Goal: Task Accomplishment & Management: Manage account settings

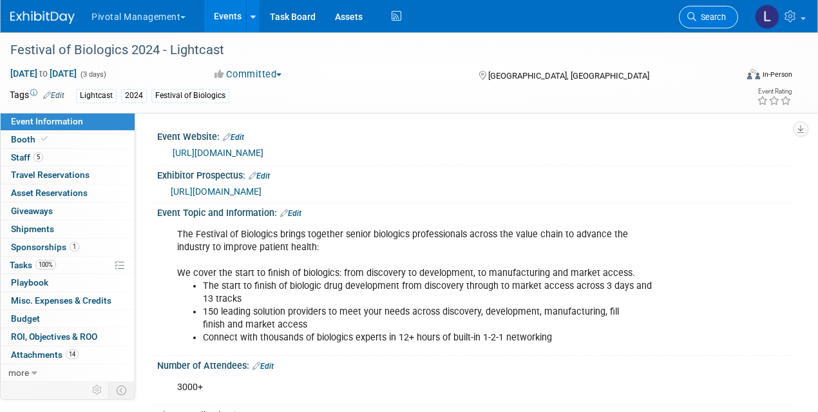
click at [718, 24] on link "Search" at bounding box center [708, 17] width 59 height 23
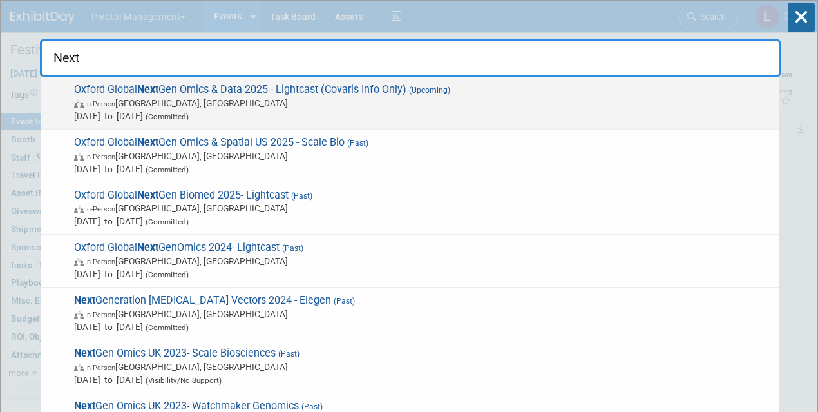
type input "Next"
click at [322, 93] on span "Oxford Global Next Gen Omics & Data 2025 - Lightcast (Covaris Info Only) (Upcom…" at bounding box center [421, 102] width 703 height 39
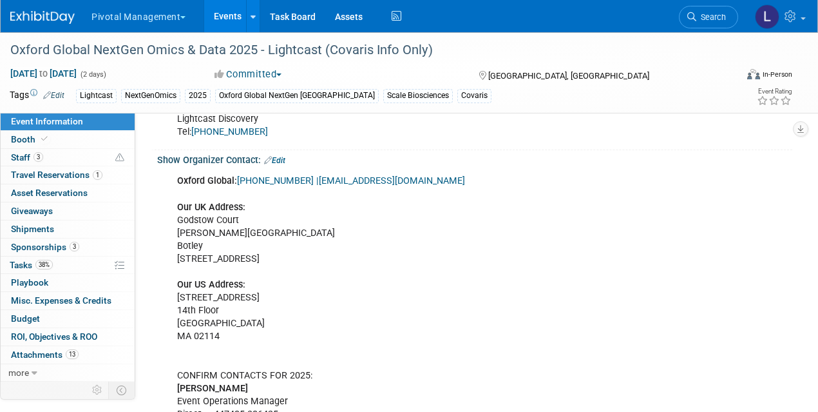
scroll to position [1063, 0]
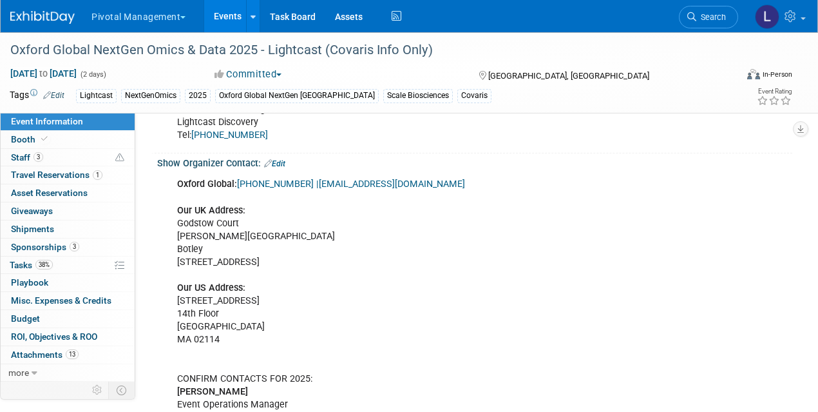
click at [285, 161] on link "Edit" at bounding box center [274, 163] width 21 height 9
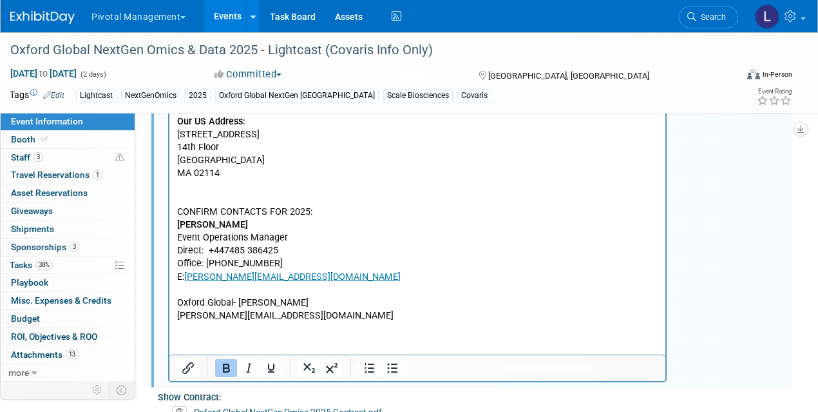
scroll to position [1217, 0]
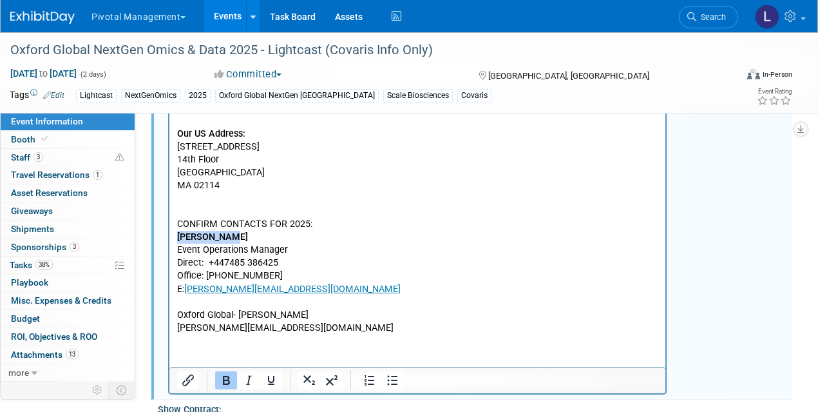
drag, startPoint x: 177, startPoint y: 234, endPoint x: 233, endPoint y: 236, distance: 56.1
click at [233, 236] on p "Oxford Global: [PHONE_NUMBER] | [EMAIL_ADDRESS][DOMAIN_NAME] Our UK Address: [S…" at bounding box center [417, 179] width 481 height 311
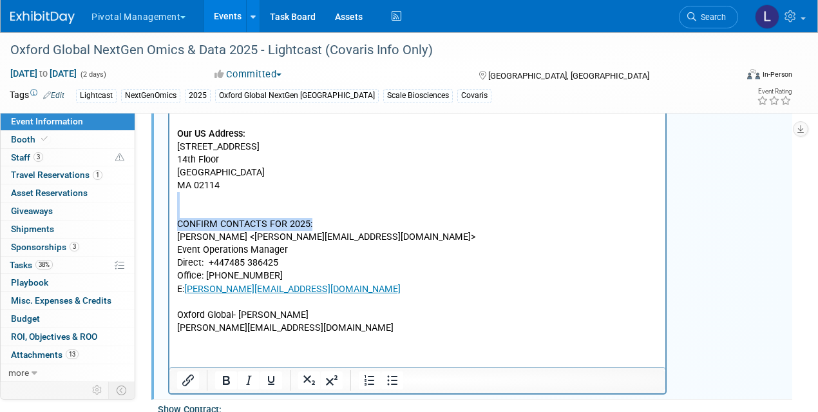
drag, startPoint x: 324, startPoint y: 222, endPoint x: 157, endPoint y: 213, distance: 167.1
click at [169, 213] on html "Oxford Global: [PHONE_NUMBER] | [EMAIL_ADDRESS][DOMAIN_NAME] Our UK Address: [S…" at bounding box center [417, 177] width 496 height 316
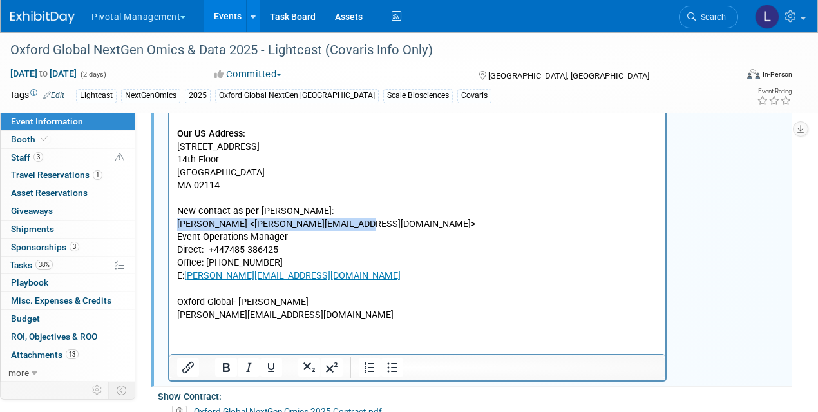
drag, startPoint x: 364, startPoint y: 224, endPoint x: 168, endPoint y: 218, distance: 196.0
click at [169, 218] on html "Oxford Global: [PHONE_NUMBER] | [EMAIL_ADDRESS][DOMAIN_NAME] Our UK Address: [S…" at bounding box center [417, 170] width 496 height 303
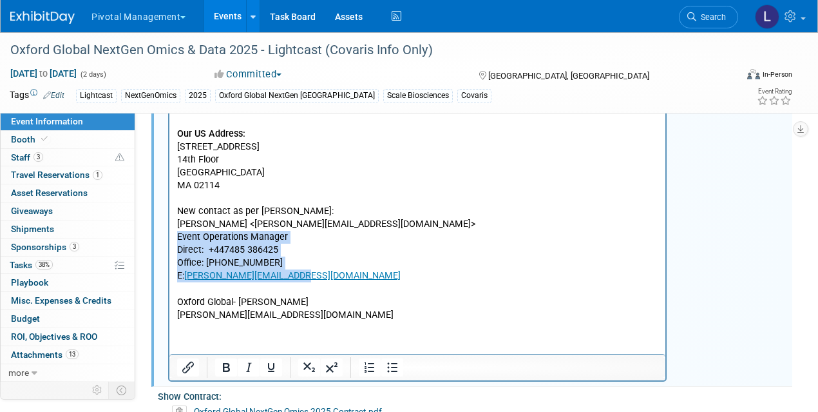
drag, startPoint x: 178, startPoint y: 240, endPoint x: 311, endPoint y: 278, distance: 138.1
click at [311, 278] on p "Oxford Global: [PHONE_NUMBER] | [EMAIL_ADDRESS][DOMAIN_NAME] Our UK Address: [S…" at bounding box center [417, 173] width 481 height 298
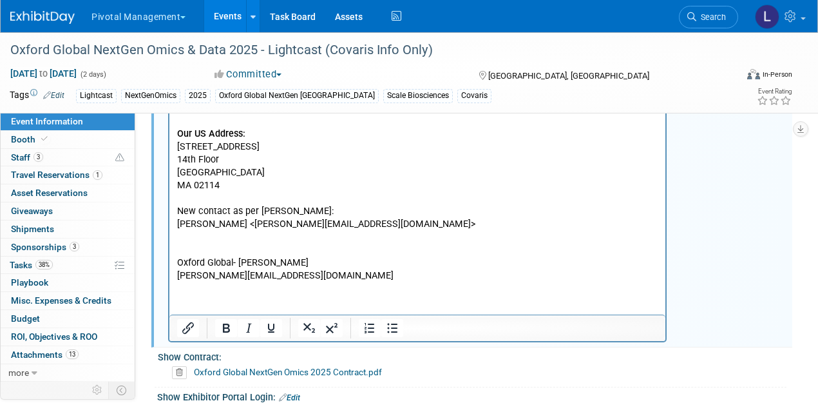
click at [237, 224] on p "Oxford Global: [PHONE_NUMBER] | [EMAIL_ADDRESS][DOMAIN_NAME] Our UK Address: [S…" at bounding box center [417, 153] width 481 height 259
click at [355, 226] on p "Oxford Global: [PHONE_NUMBER] | [EMAIL_ADDRESS][DOMAIN_NAME] Our UK Address: [G…" at bounding box center [417, 153] width 481 height 259
drag, startPoint x: 324, startPoint y: 284, endPoint x: 162, endPoint y: 269, distance: 162.4
click at [169, 269] on html "Oxford Global: [PHONE_NUMBER] | [EMAIL_ADDRESS][DOMAIN_NAME] Our UK Address: [G…" at bounding box center [417, 151] width 496 height 264
drag, startPoint x: 178, startPoint y: 264, endPoint x: 306, endPoint y: 282, distance: 129.0
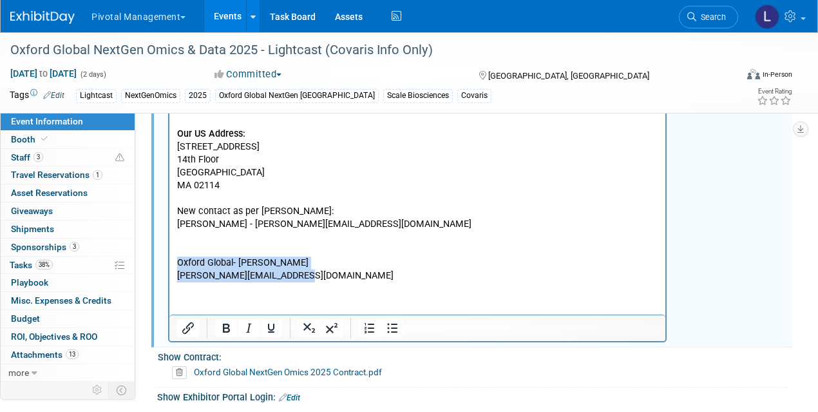
click at [306, 282] on html "Oxford Global: [PHONE_NUMBER] | [EMAIL_ADDRESS][DOMAIN_NAME] Our UK Address: [G…" at bounding box center [417, 151] width 496 height 264
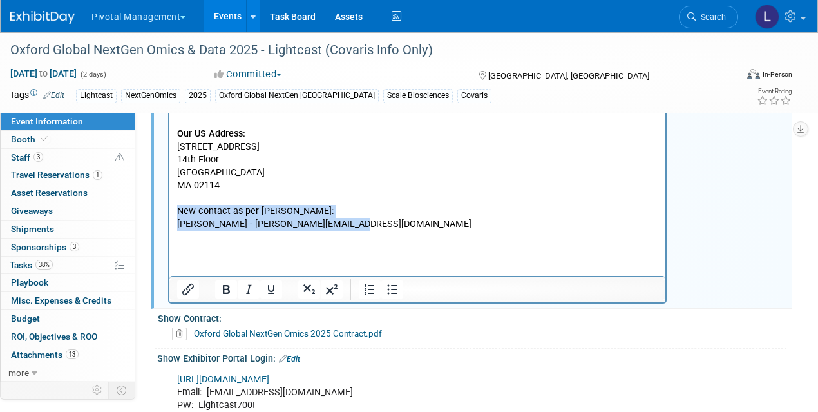
drag, startPoint x: 382, startPoint y: 228, endPoint x: 171, endPoint y: 206, distance: 212.5
click at [171, 206] on html "Oxford Global: [PHONE_NUMBER] | [EMAIL_ADDRESS][DOMAIN_NAME] Our UK Address: [S…" at bounding box center [417, 131] width 496 height 225
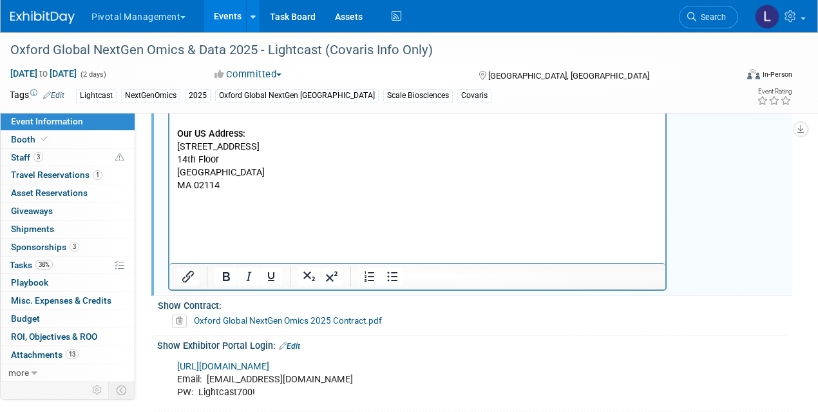
click at [533, 153] on p "Oxford Global: [PHONE_NUMBER] | [EMAIL_ADDRESS][DOMAIN_NAME] Our UK Address: [S…" at bounding box center [417, 127] width 481 height 207
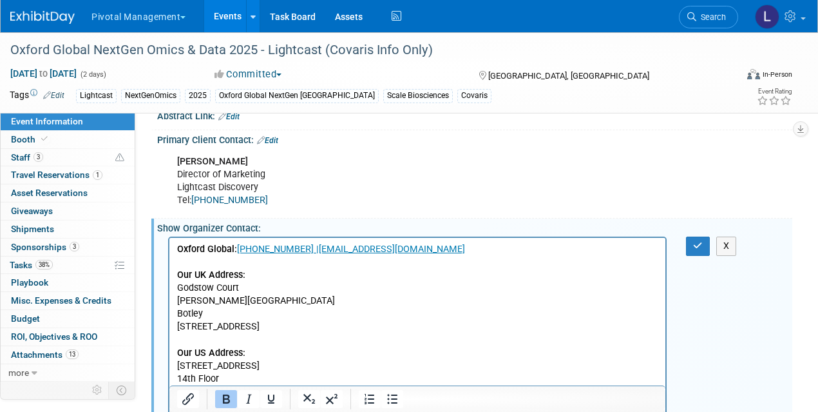
scroll to position [992, 0]
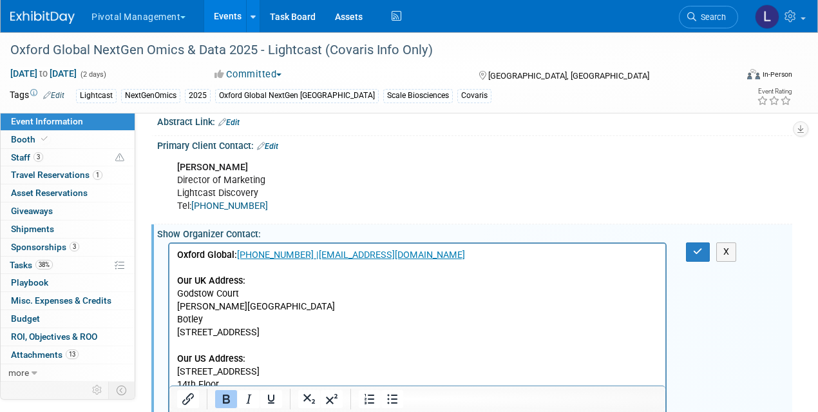
click at [178, 257] on b "Oxford Global:" at bounding box center [207, 254] width 60 height 11
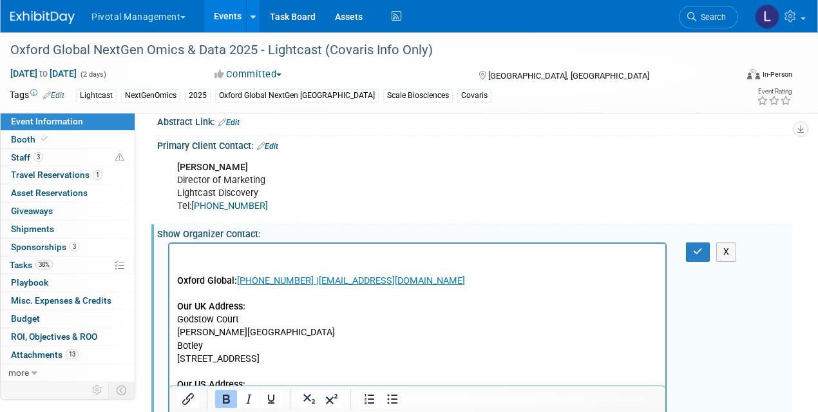
click at [178, 257] on p "Rich Text Area. Press ALT-0 for help." at bounding box center [417, 255] width 481 height 13
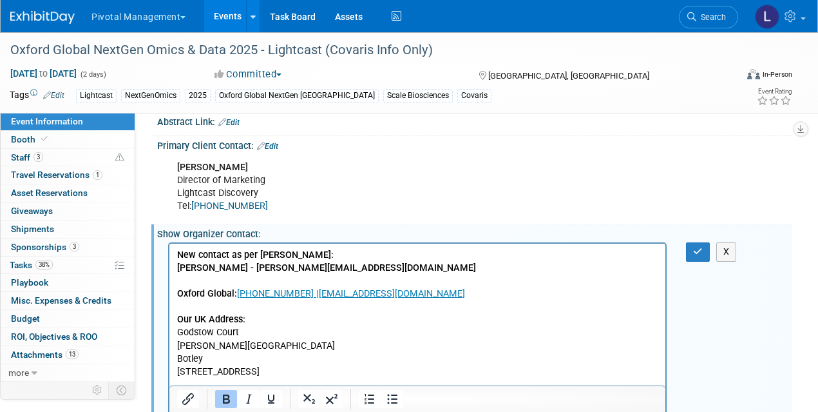
click at [298, 260] on p "New contact as per [PERSON_NAME]: [PERSON_NAME] - [PERSON_NAME][EMAIL_ADDRESS][…" at bounding box center [417, 262] width 481 height 26
click at [705, 254] on button "button" at bounding box center [698, 251] width 24 height 19
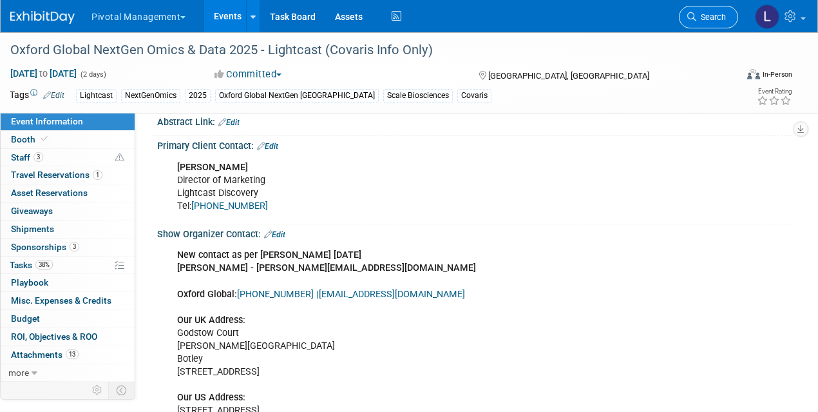
click at [709, 18] on span "Search" at bounding box center [712, 17] width 30 height 10
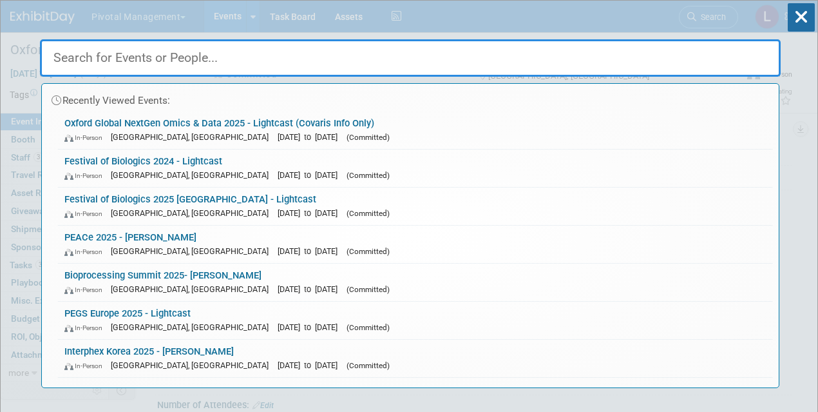
click at [99, 66] on input "text" at bounding box center [410, 57] width 741 height 37
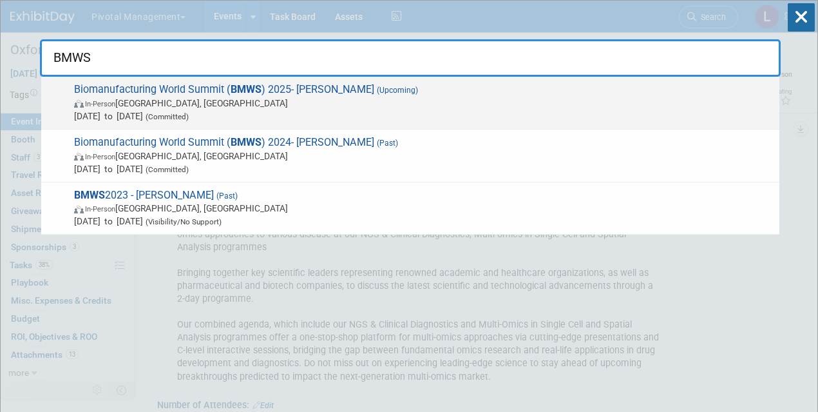
type input "BMWS"
click at [110, 98] on span "In-Person [GEOGRAPHIC_DATA], [GEOGRAPHIC_DATA]" at bounding box center [423, 103] width 699 height 13
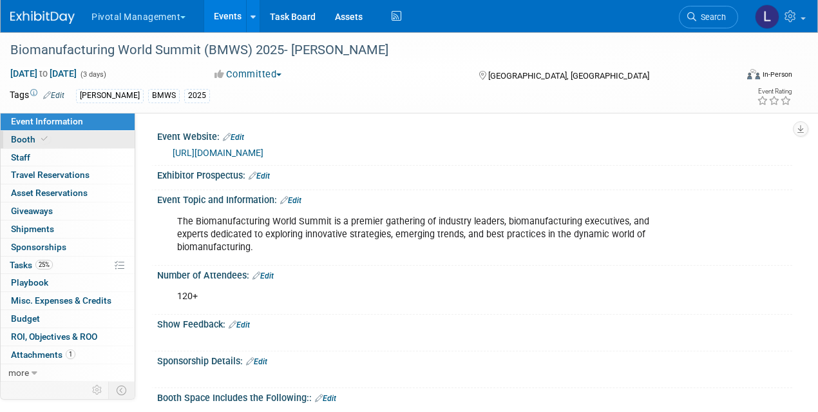
click at [21, 136] on span "Booth" at bounding box center [30, 139] width 39 height 10
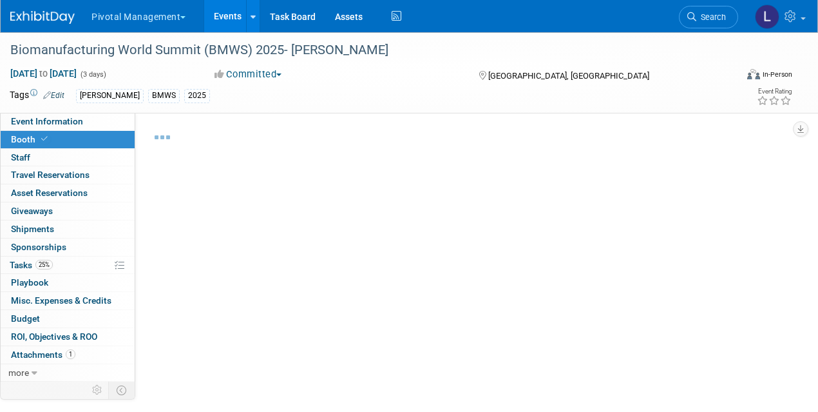
select select "Yes"
select select "Submitted to Accounting"
select select "Yes"
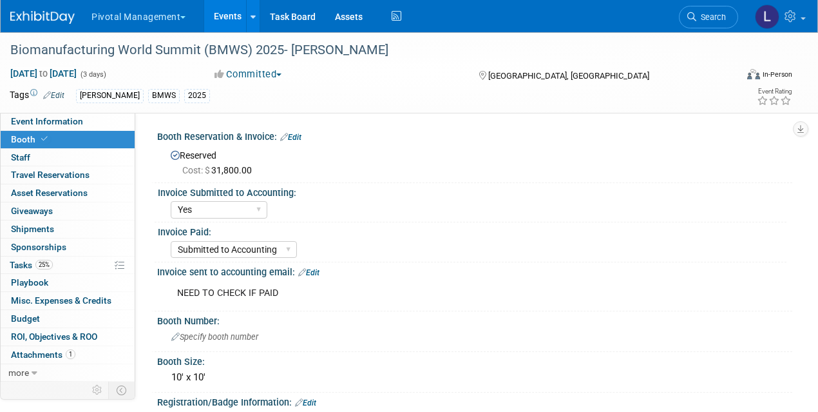
click at [314, 268] on link "Edit" at bounding box center [308, 272] width 21 height 9
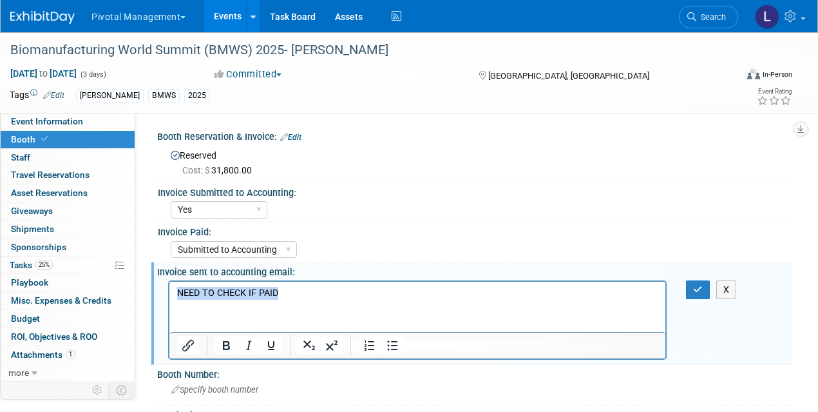
drag, startPoint x: 299, startPoint y: 298, endPoint x: 330, endPoint y: 574, distance: 277.5
click at [169, 293] on html "NEED TO CHECK IF PAID" at bounding box center [417, 290] width 496 height 18
click at [700, 292] on icon "button" at bounding box center [698, 289] width 10 height 9
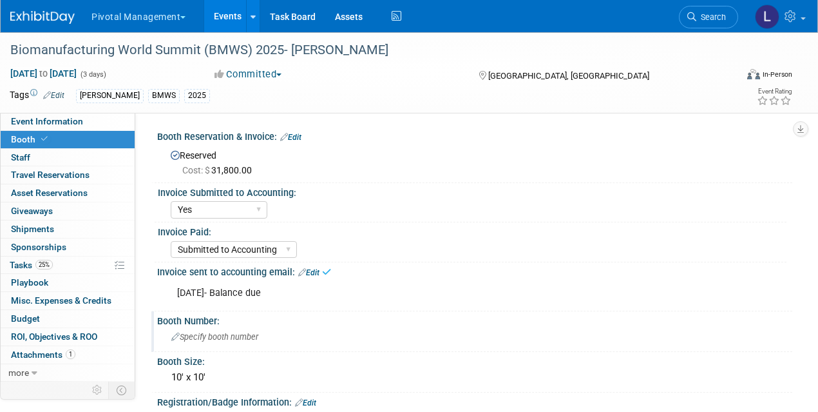
click at [241, 338] on span "Specify booth number" at bounding box center [214, 337] width 87 height 10
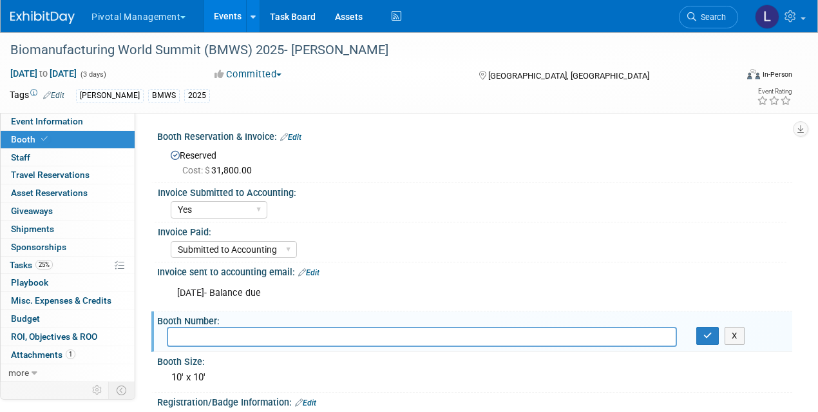
click at [302, 138] on link "Edit" at bounding box center [290, 137] width 21 height 9
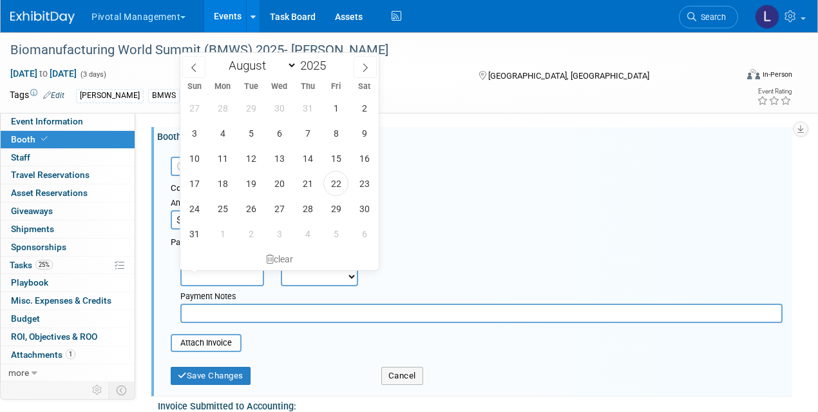
click at [219, 275] on input "text" at bounding box center [222, 276] width 84 height 19
click at [338, 162] on span "15" at bounding box center [335, 158] width 25 height 25
type input "Aug 15, 2025"
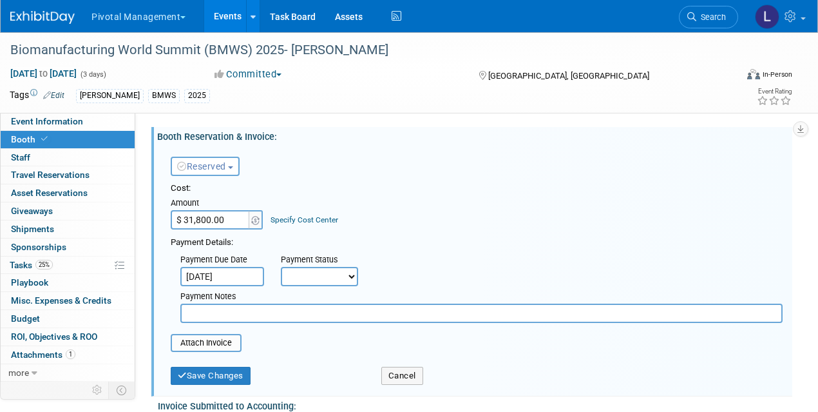
click at [325, 278] on select "Not Paid Yet Partially Paid Paid in Full" at bounding box center [319, 276] width 77 height 19
select select "2"
click at [281, 267] on select "Not Paid Yet Partially Paid Paid in Full" at bounding box center [319, 276] width 77 height 19
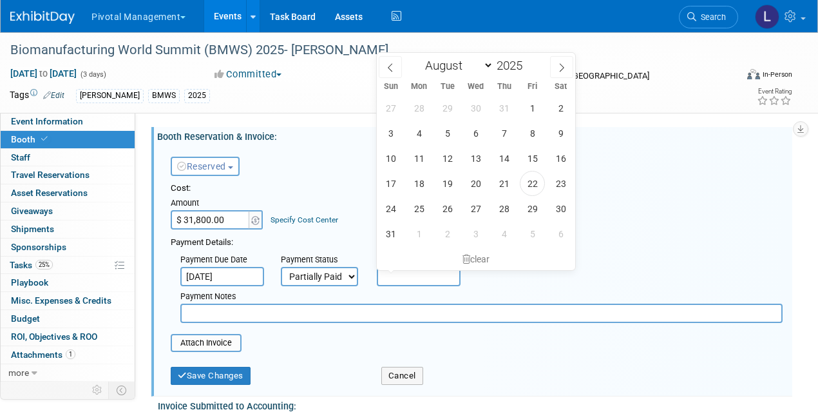
click at [433, 271] on input "text" at bounding box center [419, 276] width 84 height 19
click at [529, 161] on span "15" at bounding box center [532, 158] width 25 height 25
type input "Aug 15, 2025"
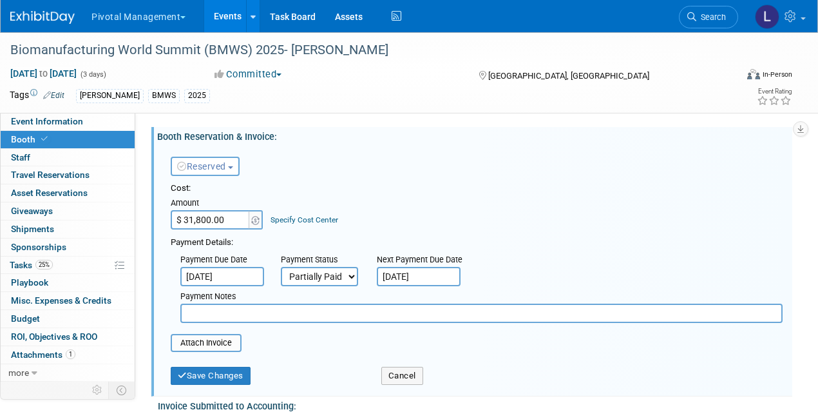
click at [229, 271] on input "Aug 15, 2025" at bounding box center [222, 276] width 84 height 19
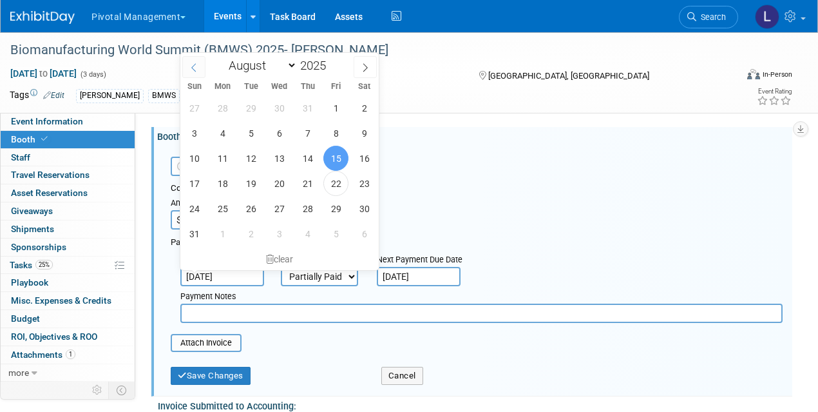
click at [193, 65] on icon at bounding box center [193, 68] width 5 height 8
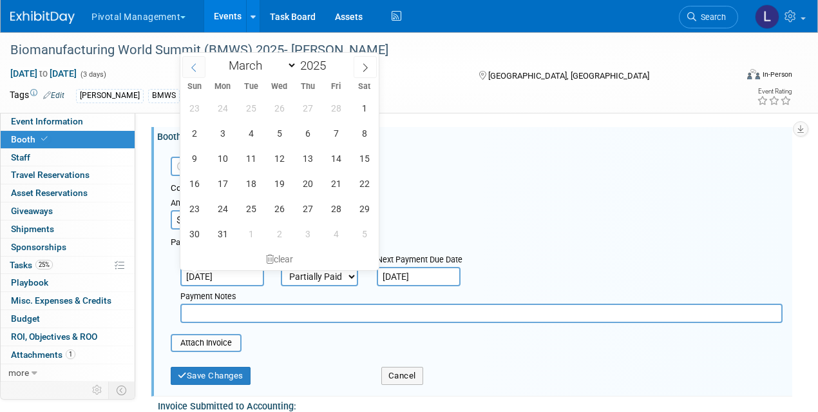
click at [193, 65] on icon at bounding box center [193, 68] width 5 height 8
select select "0"
click at [220, 133] on span "6" at bounding box center [222, 133] width 25 height 25
type input "Jan 6, 2025"
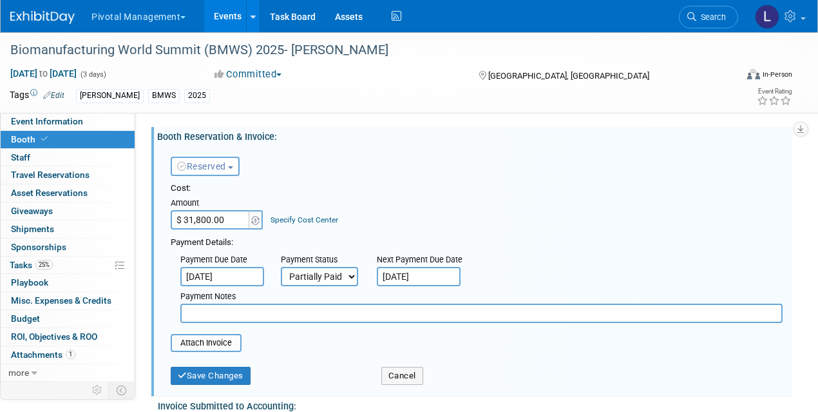
click at [199, 308] on input "text" at bounding box center [481, 313] width 603 height 19
click at [202, 341] on input "file" at bounding box center [163, 342] width 153 height 15
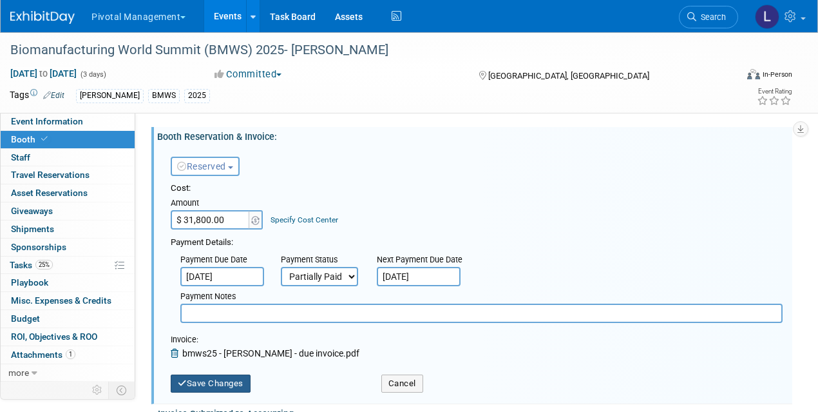
click at [204, 380] on button "Save Changes" at bounding box center [211, 383] width 80 height 18
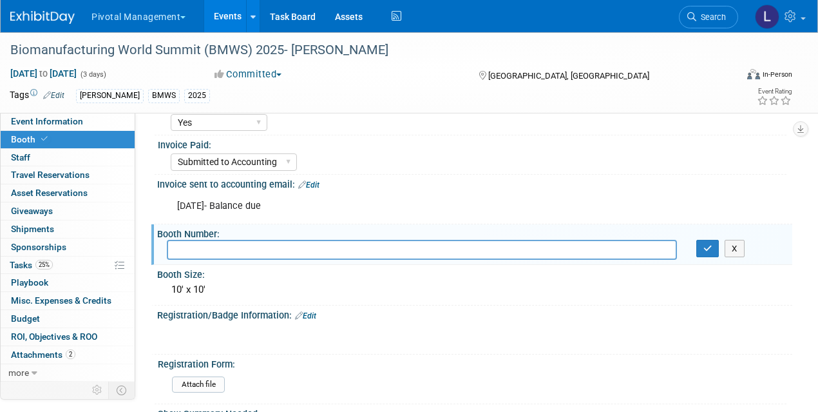
scroll to position [139, 0]
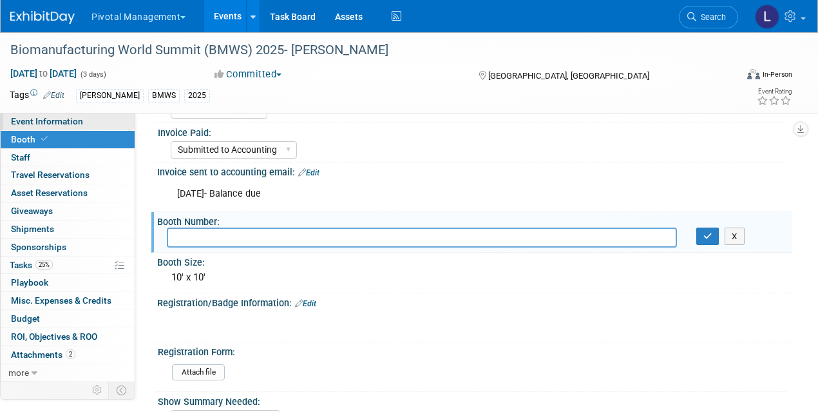
click at [37, 116] on span "Event Information" at bounding box center [47, 121] width 72 height 10
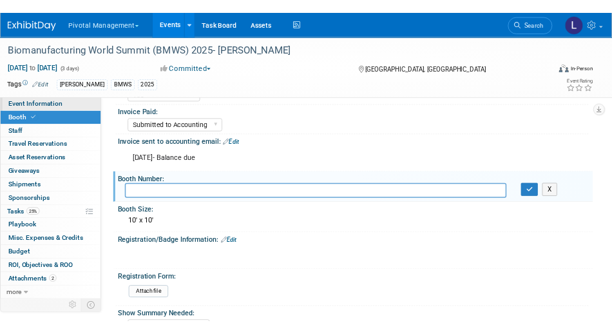
scroll to position [0, 0]
